Goal: Task Accomplishment & Management: Use online tool/utility

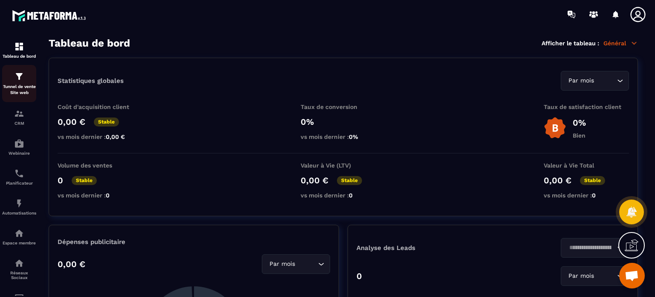
click at [14, 81] on img at bounding box center [19, 76] width 10 height 10
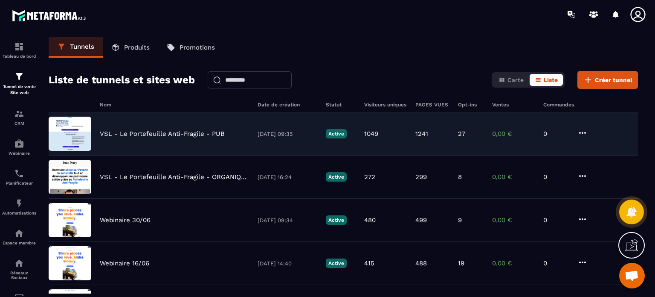
click at [164, 131] on p "VSL - Le Portefeuille Anti-Fragile - PUB" at bounding box center [162, 134] width 125 height 8
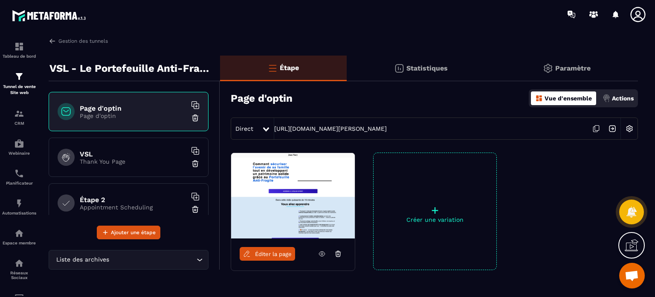
click at [645, 10] on icon at bounding box center [638, 14] width 17 height 17
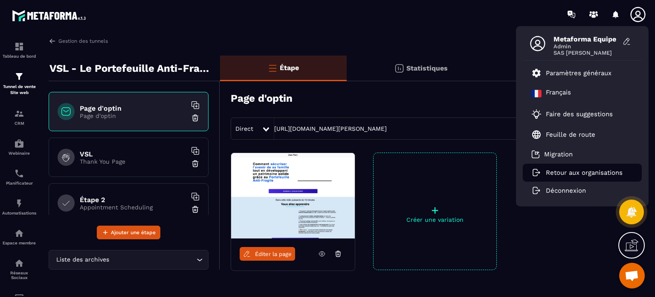
click at [534, 172] on icon at bounding box center [537, 173] width 10 height 8
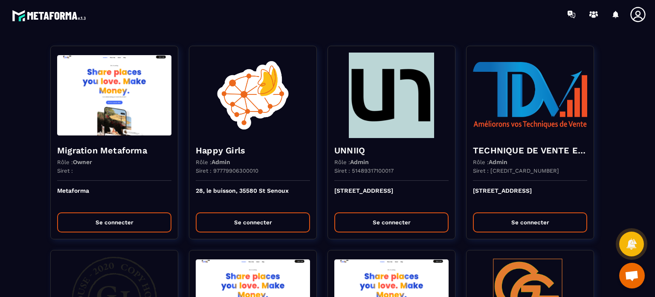
scroll to position [1607, 0]
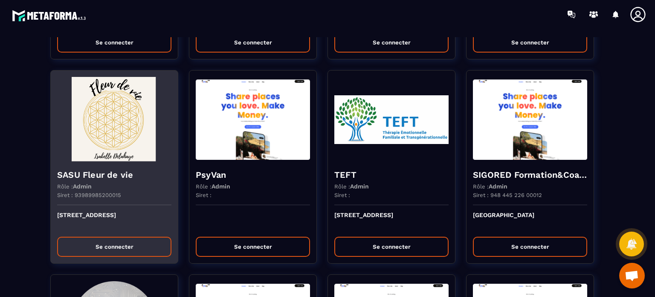
click at [118, 126] on img at bounding box center [114, 119] width 114 height 85
